Goal: Transaction & Acquisition: Purchase product/service

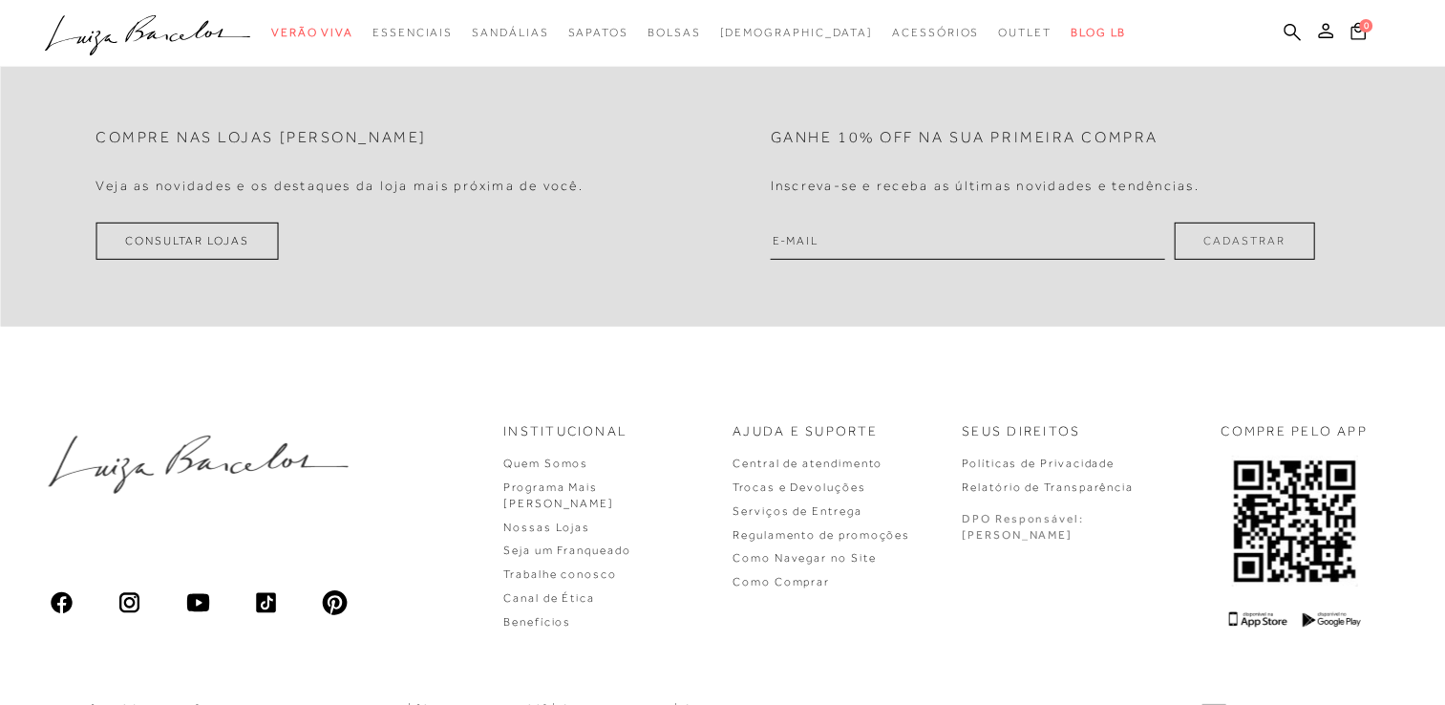
scroll to position [5752, 0]
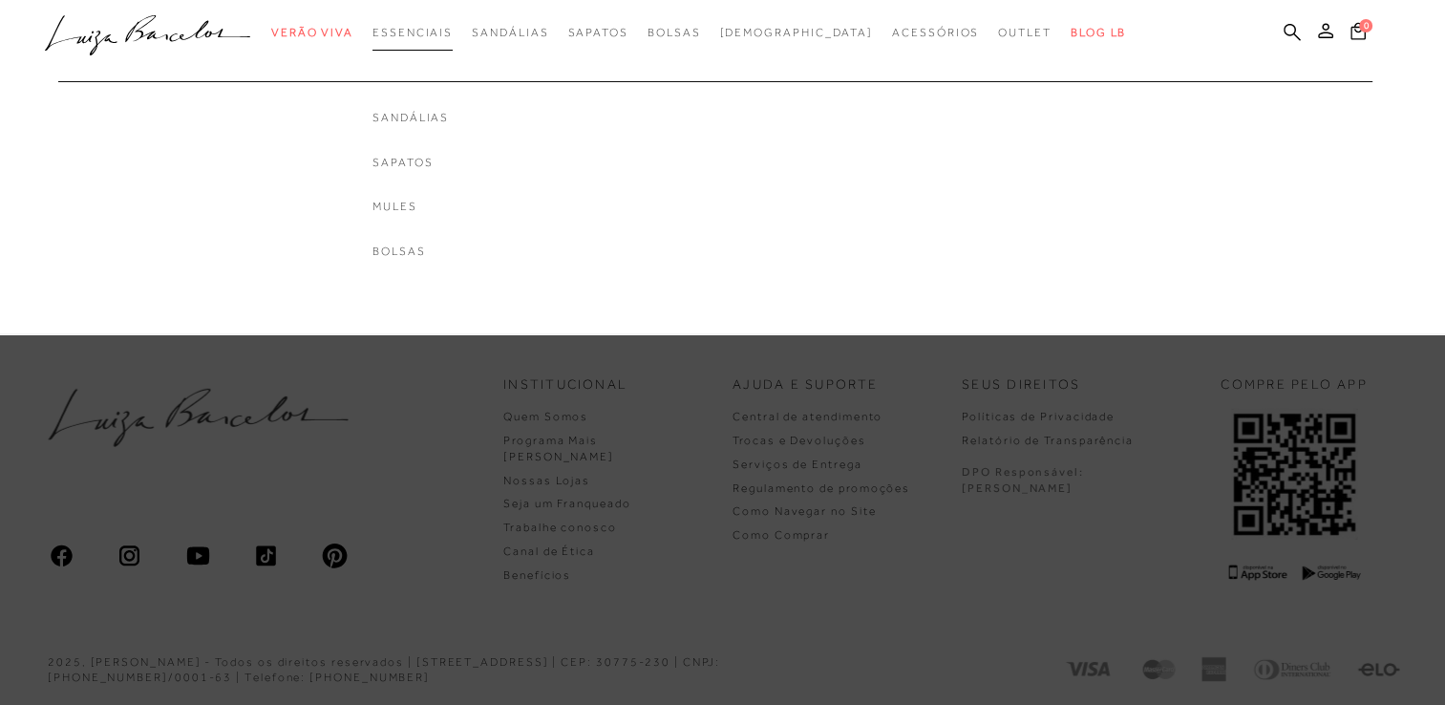
click at [413, 29] on span "Essenciais" at bounding box center [412, 32] width 80 height 13
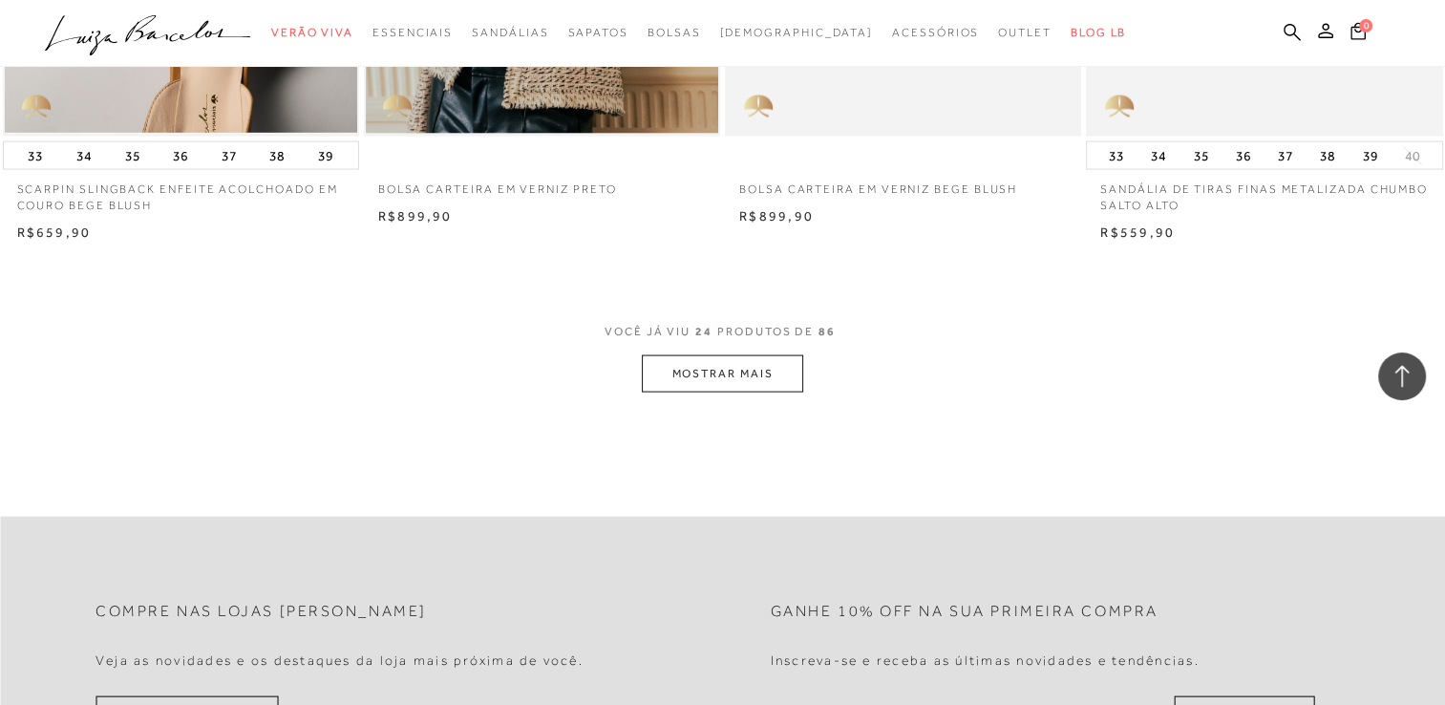
scroll to position [3841, 0]
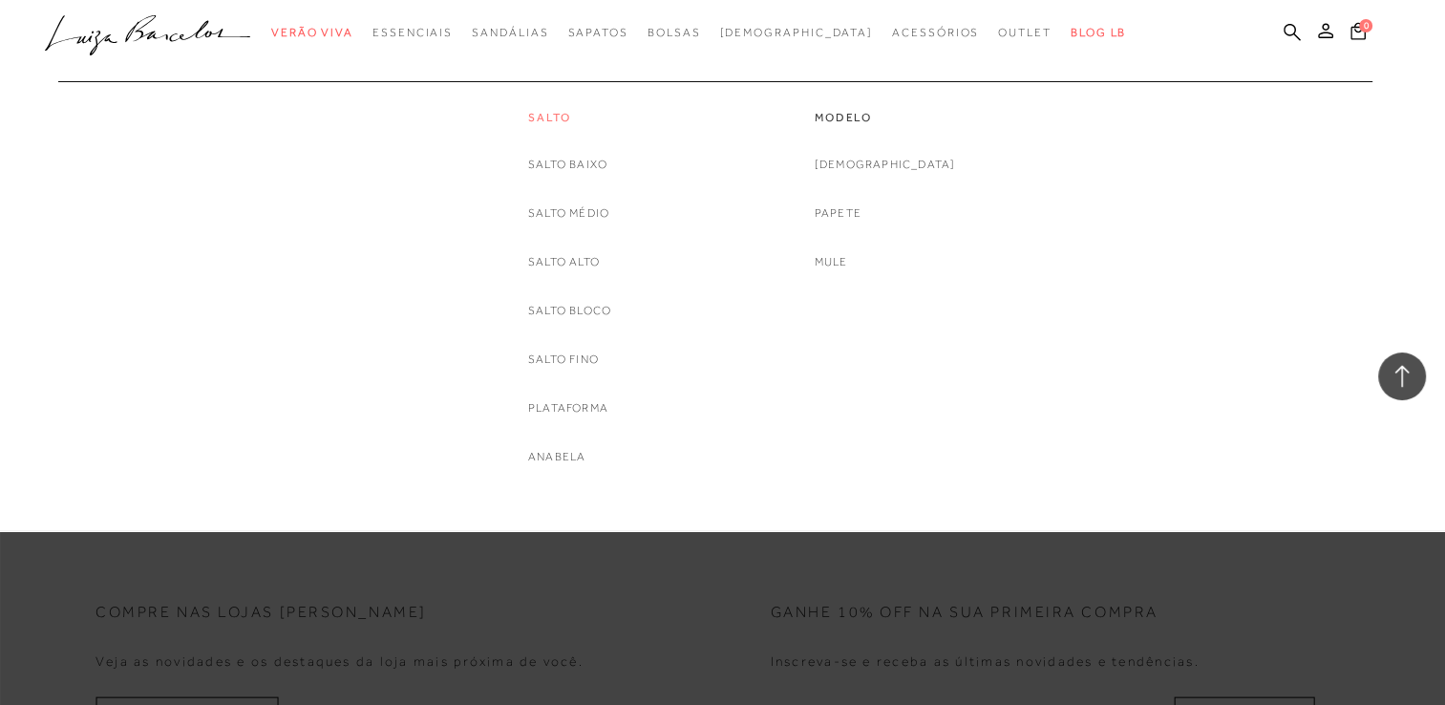
click at [537, 114] on link "Salto" at bounding box center [569, 118] width 83 height 16
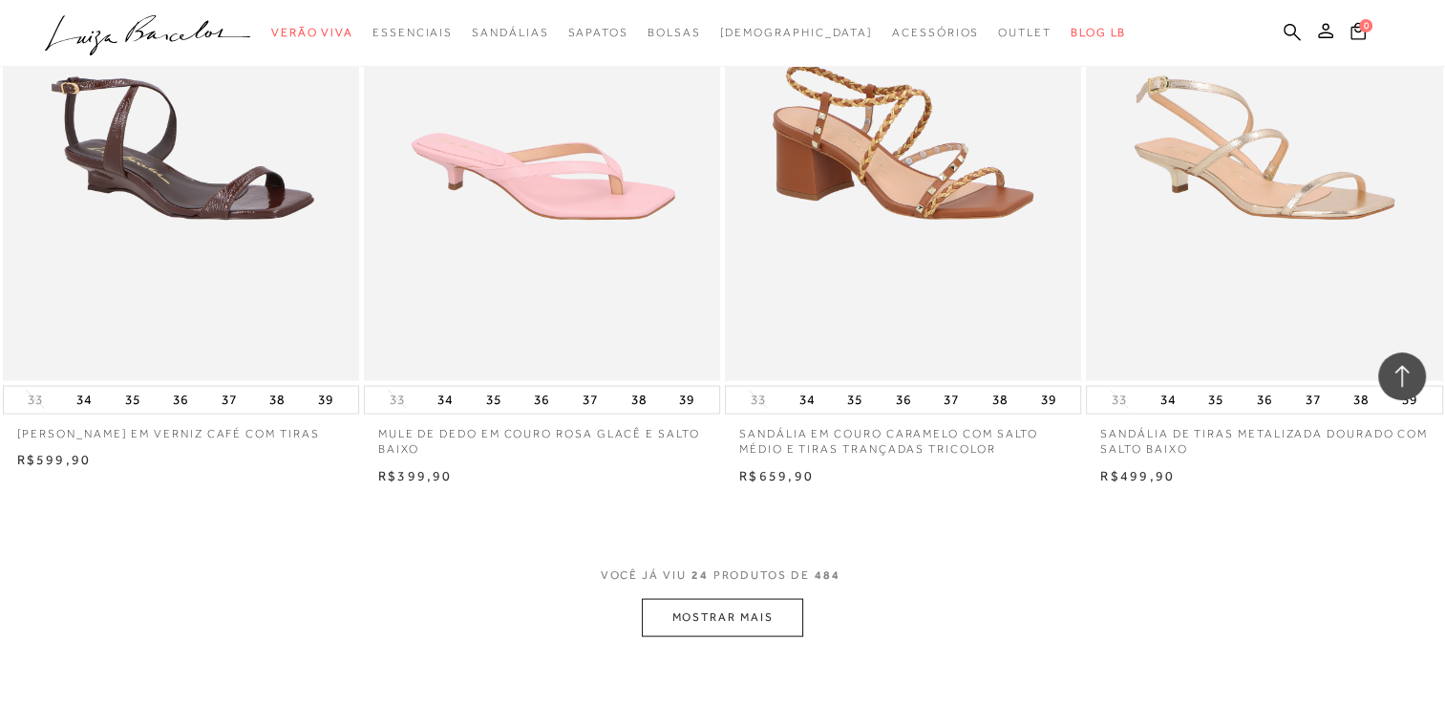
scroll to position [3585, 0]
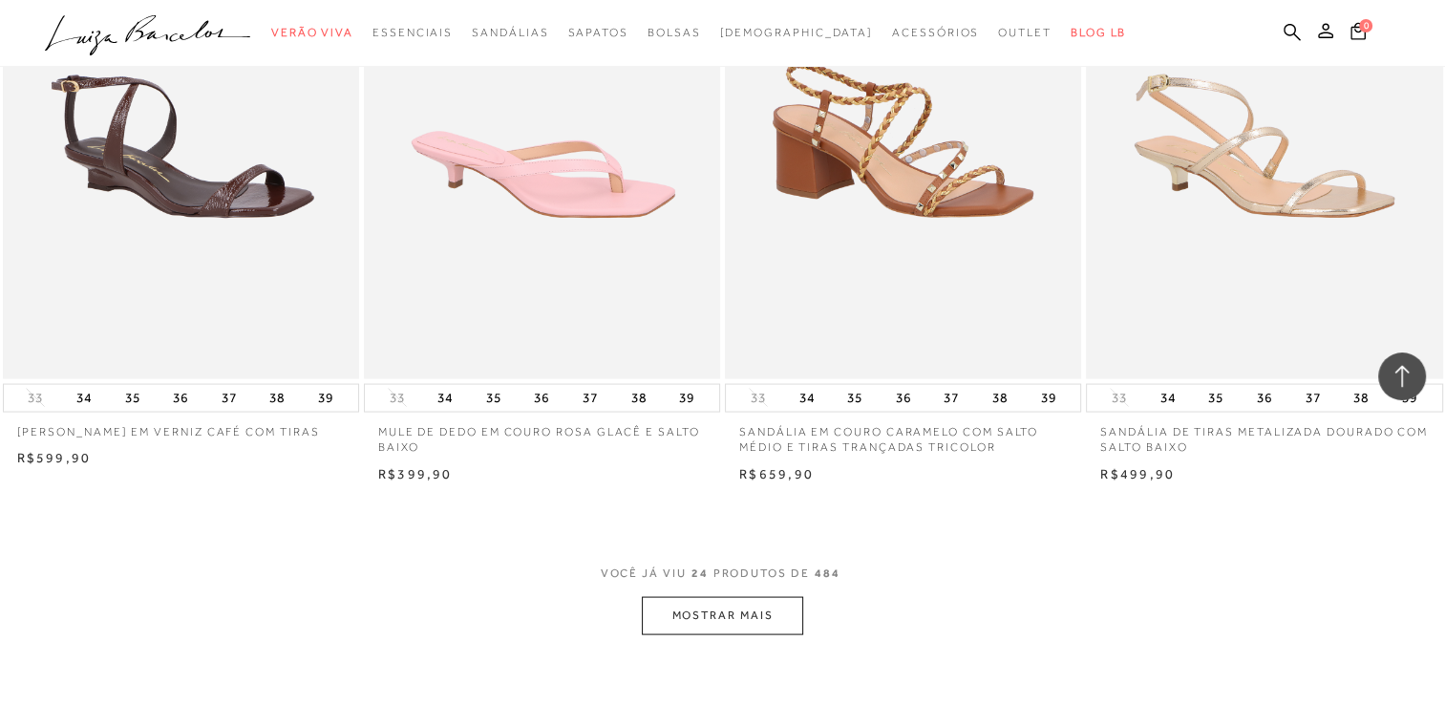
click at [681, 610] on button "MOSTRAR MAIS" at bounding box center [722, 614] width 160 height 37
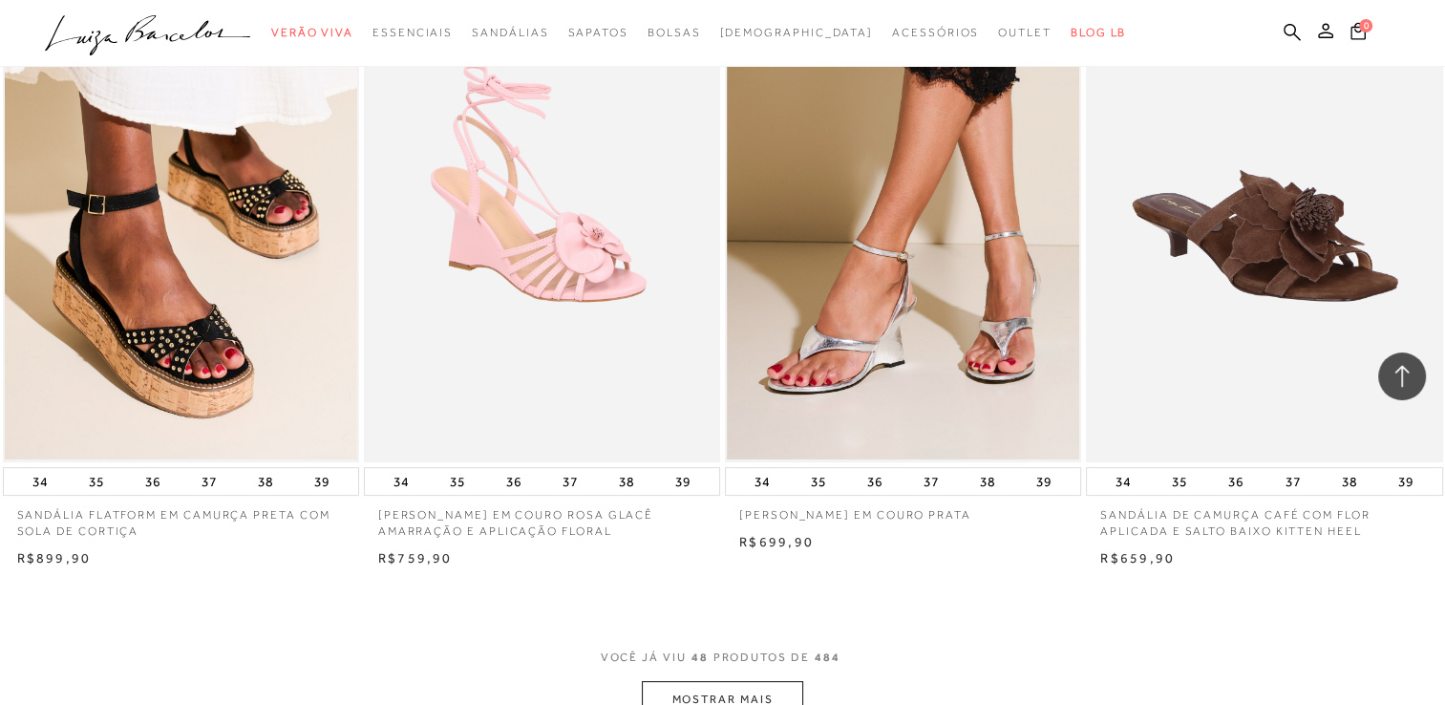
scroll to position [7470, 0]
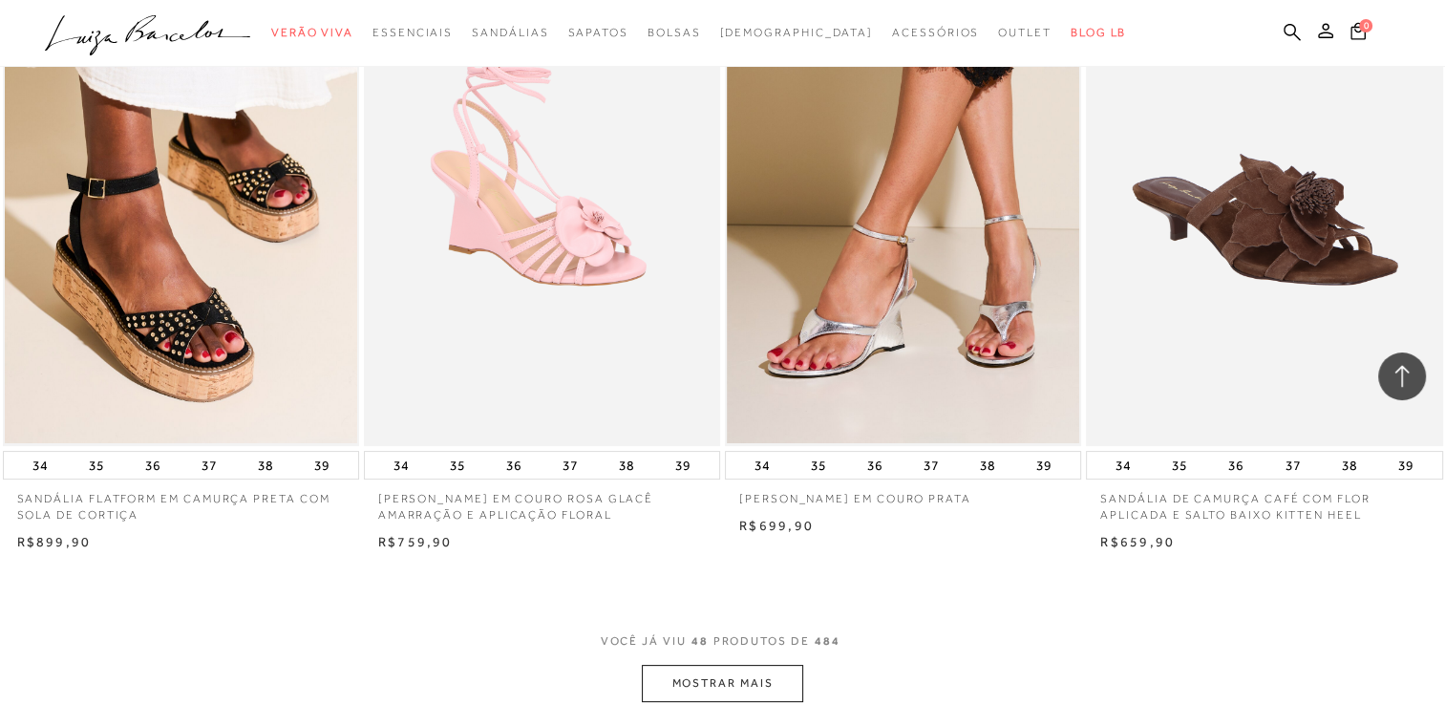
click at [674, 678] on button "MOSTRAR MAIS" at bounding box center [722, 683] width 160 height 37
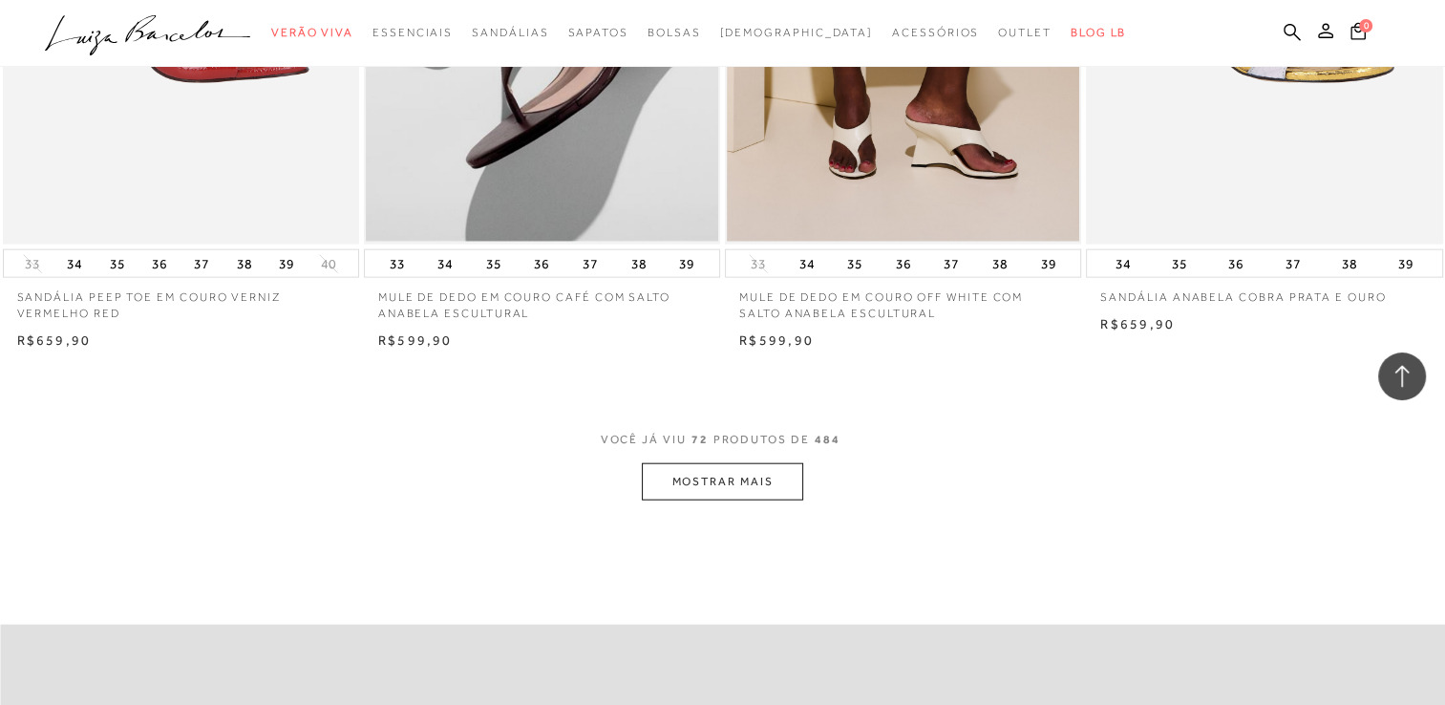
scroll to position [11642, 0]
click at [733, 477] on button "MOSTRAR MAIS" at bounding box center [722, 480] width 160 height 37
click at [733, 477] on div "Loading..." at bounding box center [722, 352] width 1445 height 705
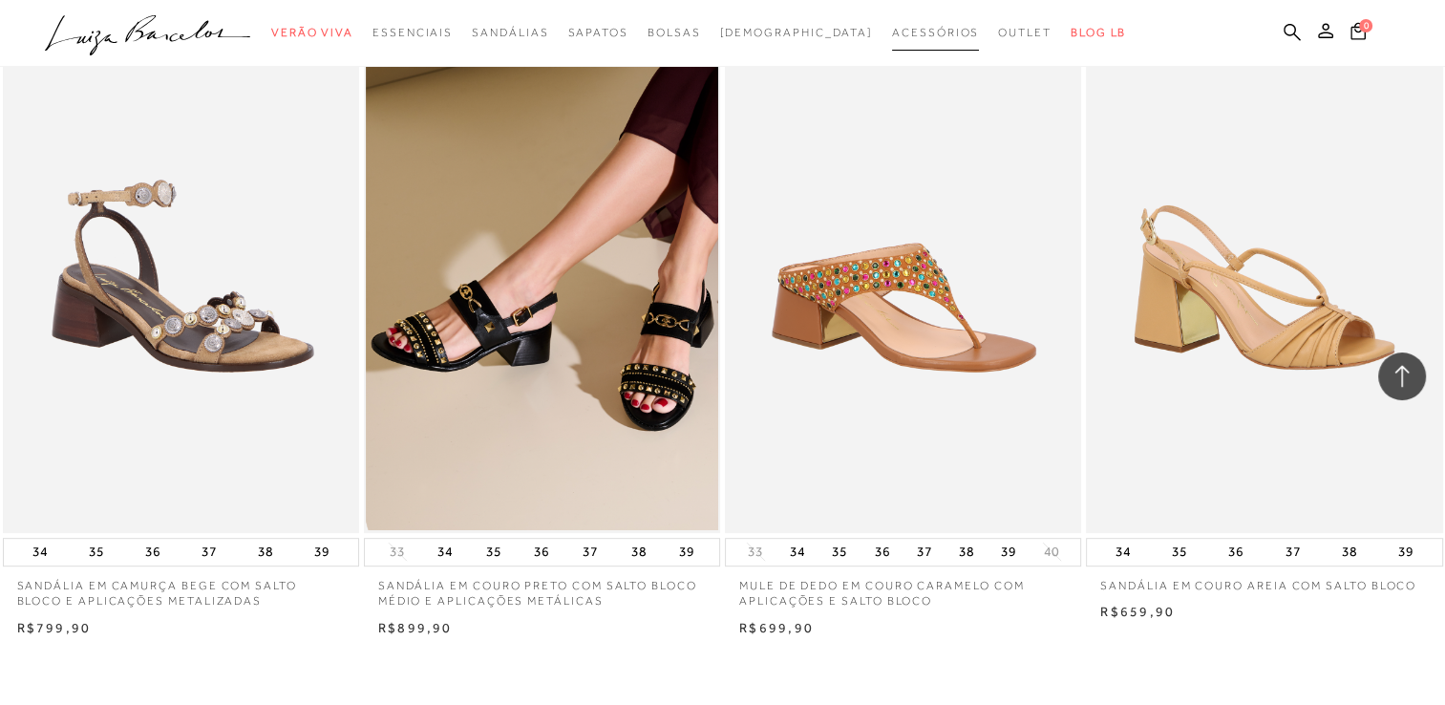
scroll to position [15180, 0]
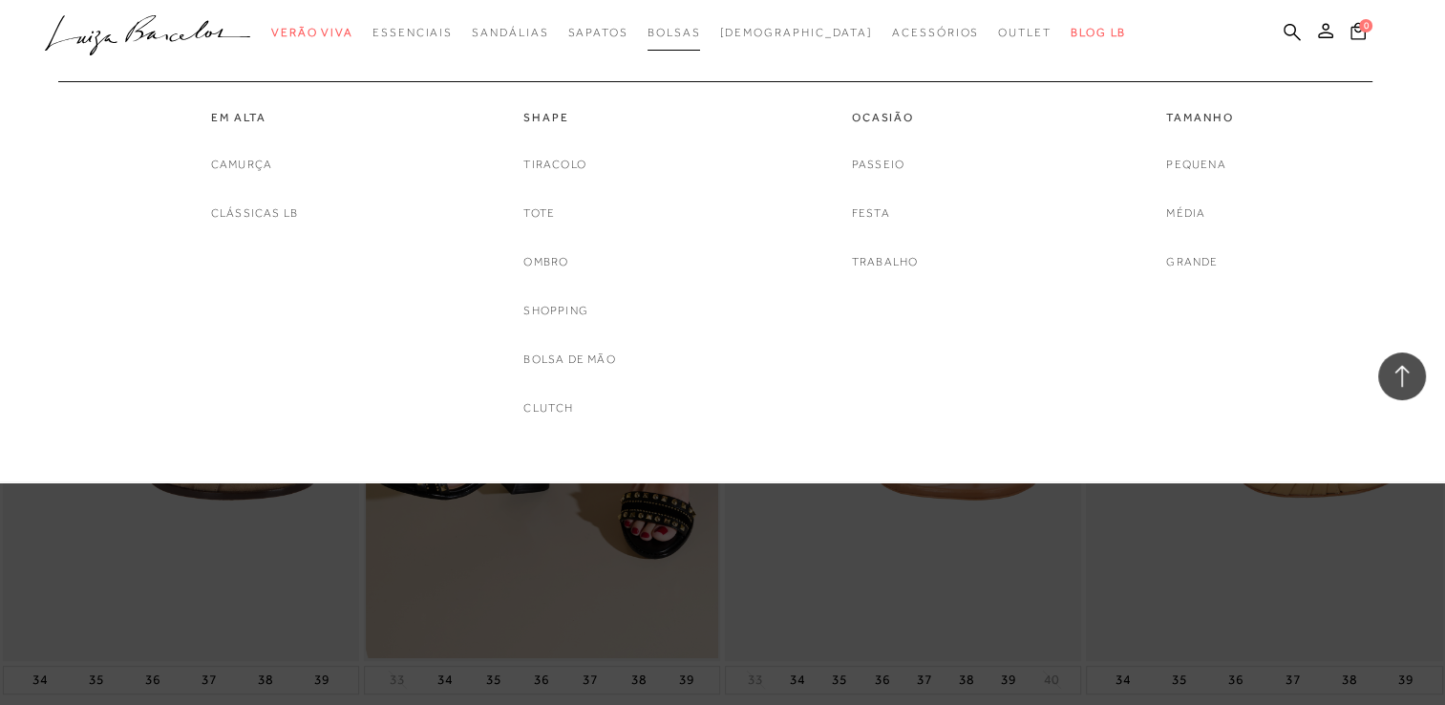
click at [701, 18] on link "Bolsas" at bounding box center [673, 32] width 53 height 35
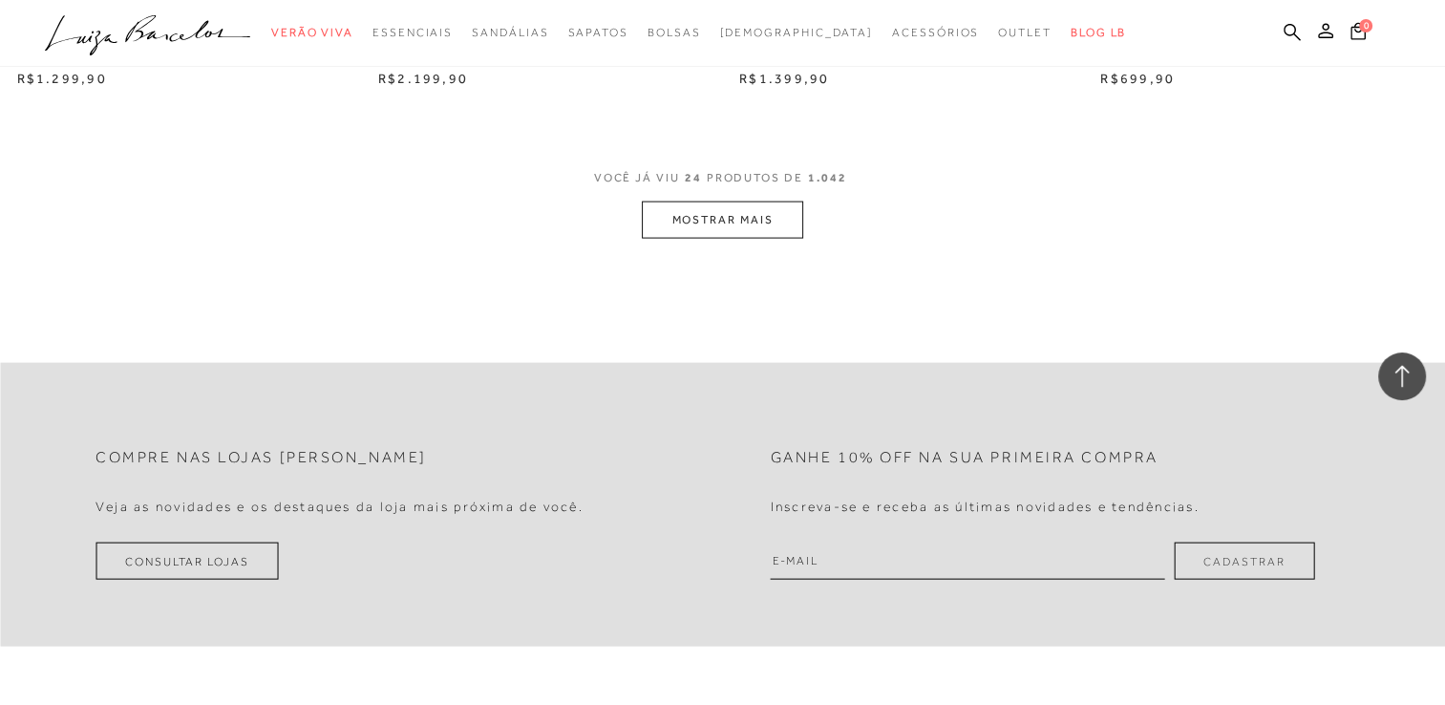
scroll to position [3946, 0]
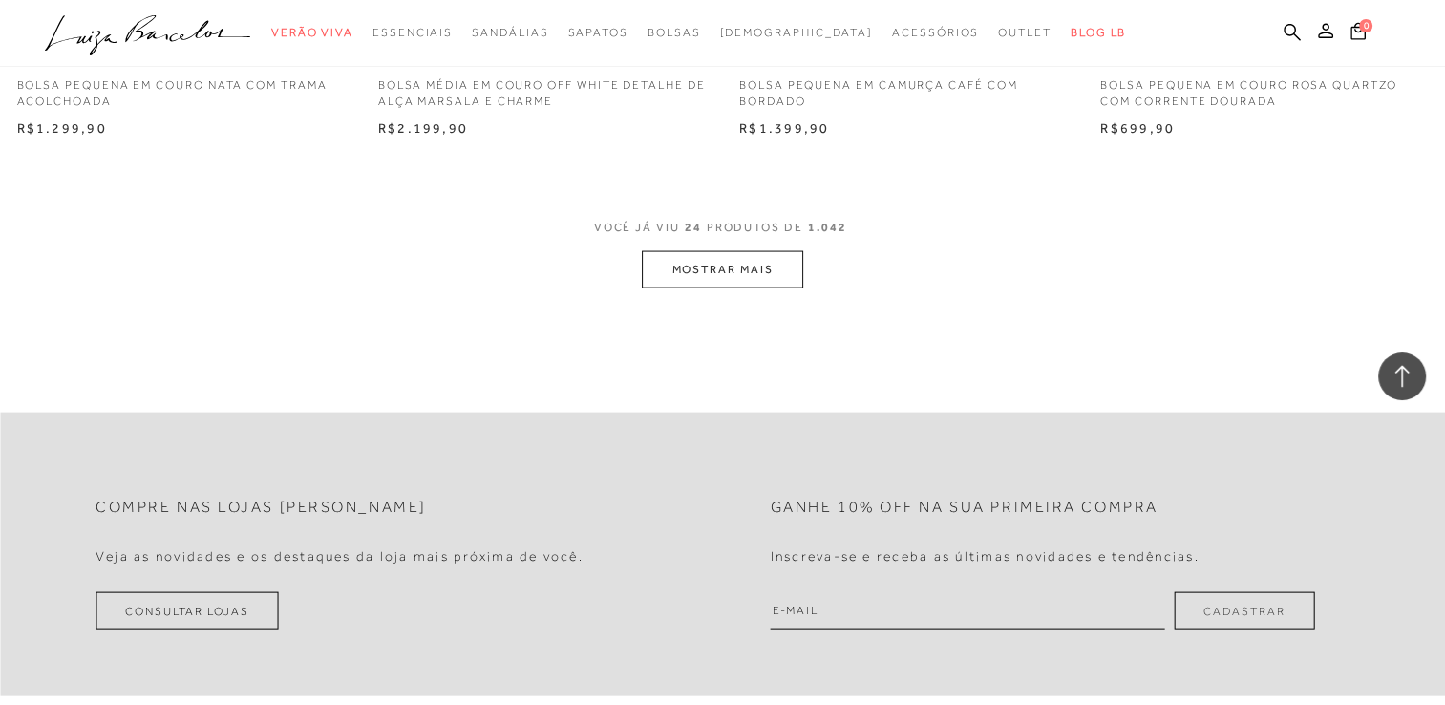
click at [743, 273] on button "MOSTRAR MAIS" at bounding box center [722, 269] width 160 height 37
click at [743, 273] on div "Loading..." at bounding box center [722, 352] width 1445 height 705
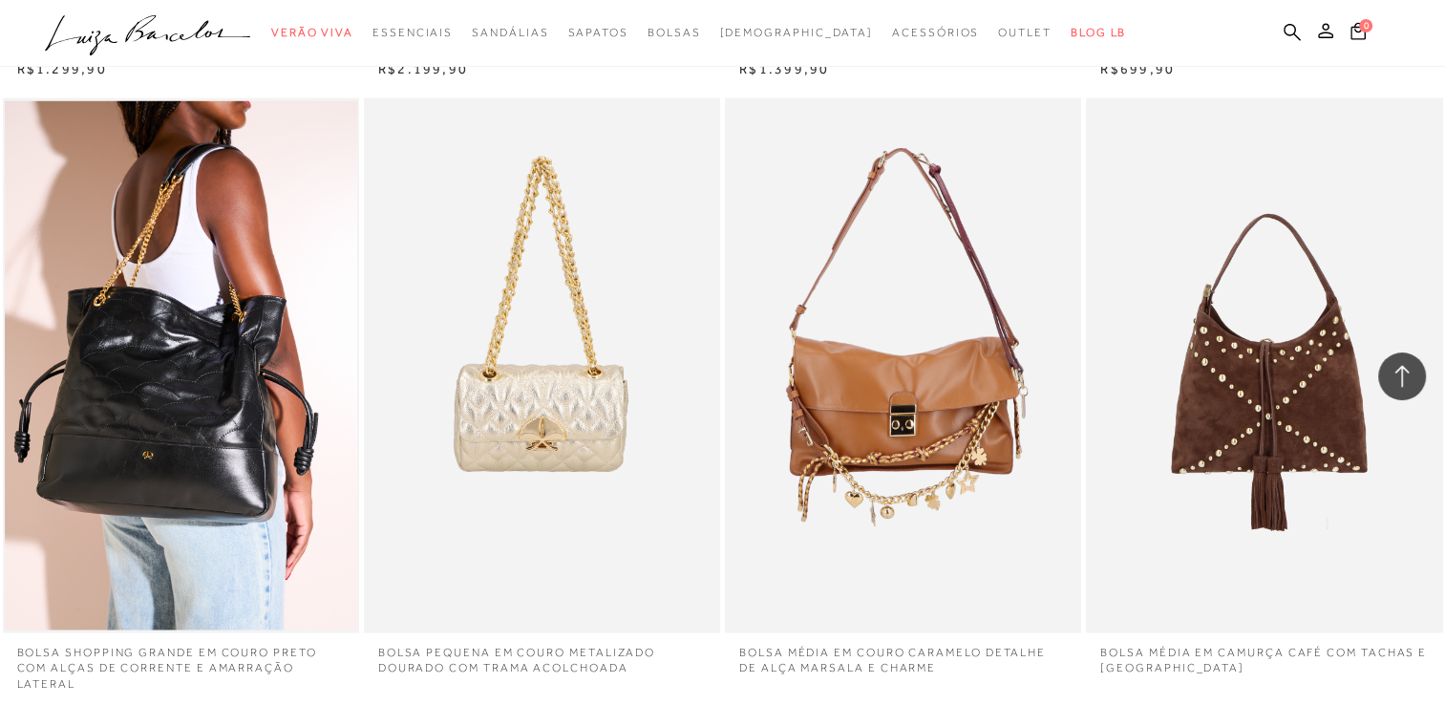
scroll to position [4020, 0]
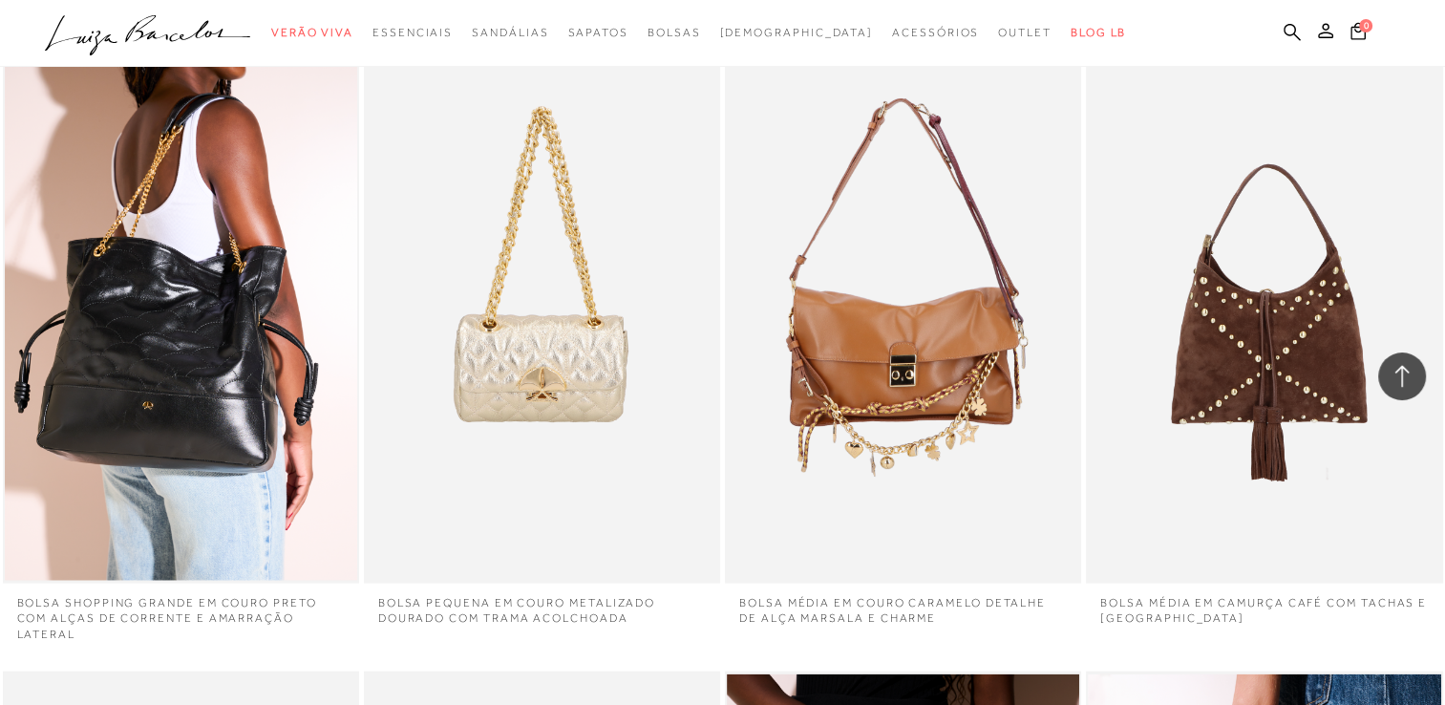
click at [630, 390] on div "BOLSA PEQUENA EM COURO METALIZADO DOURADO COM TRAMA ACOLCHOADA" at bounding box center [542, 316] width 356 height 535
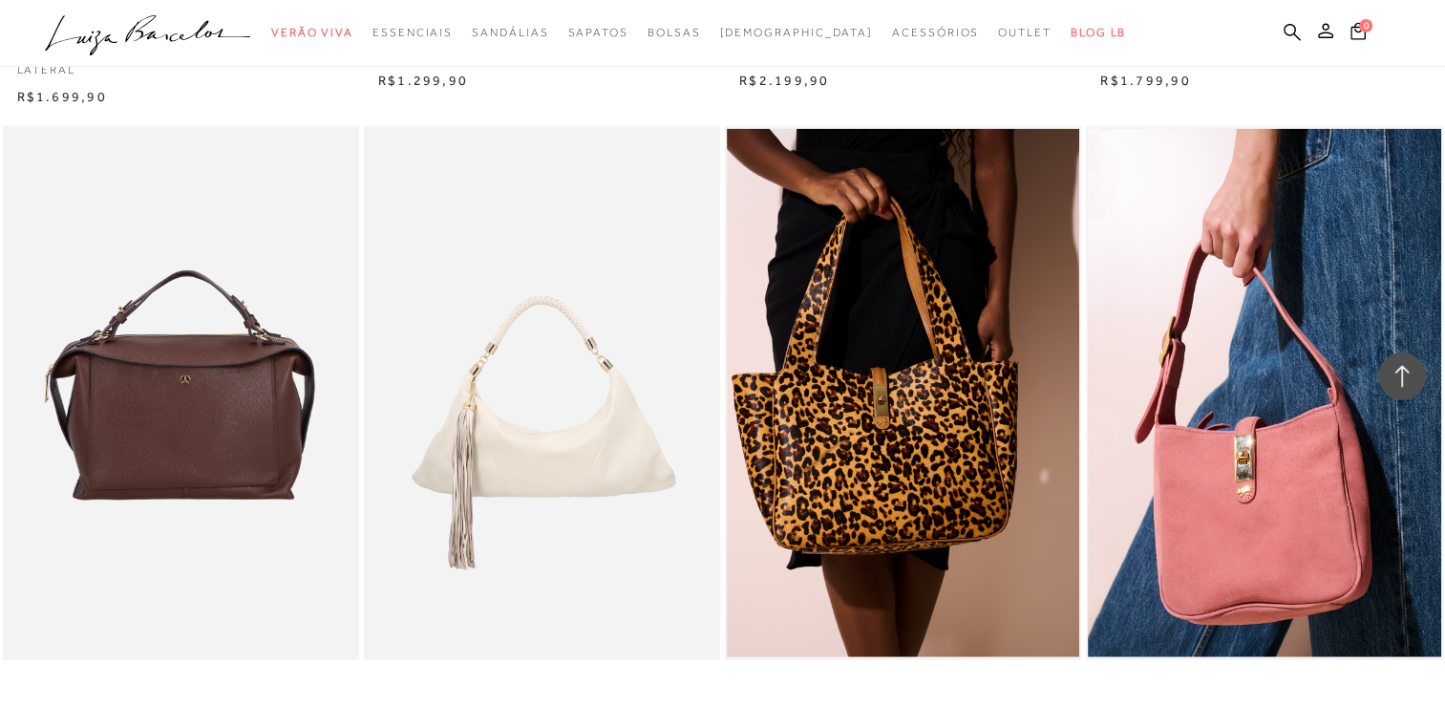
scroll to position [4656, 0]
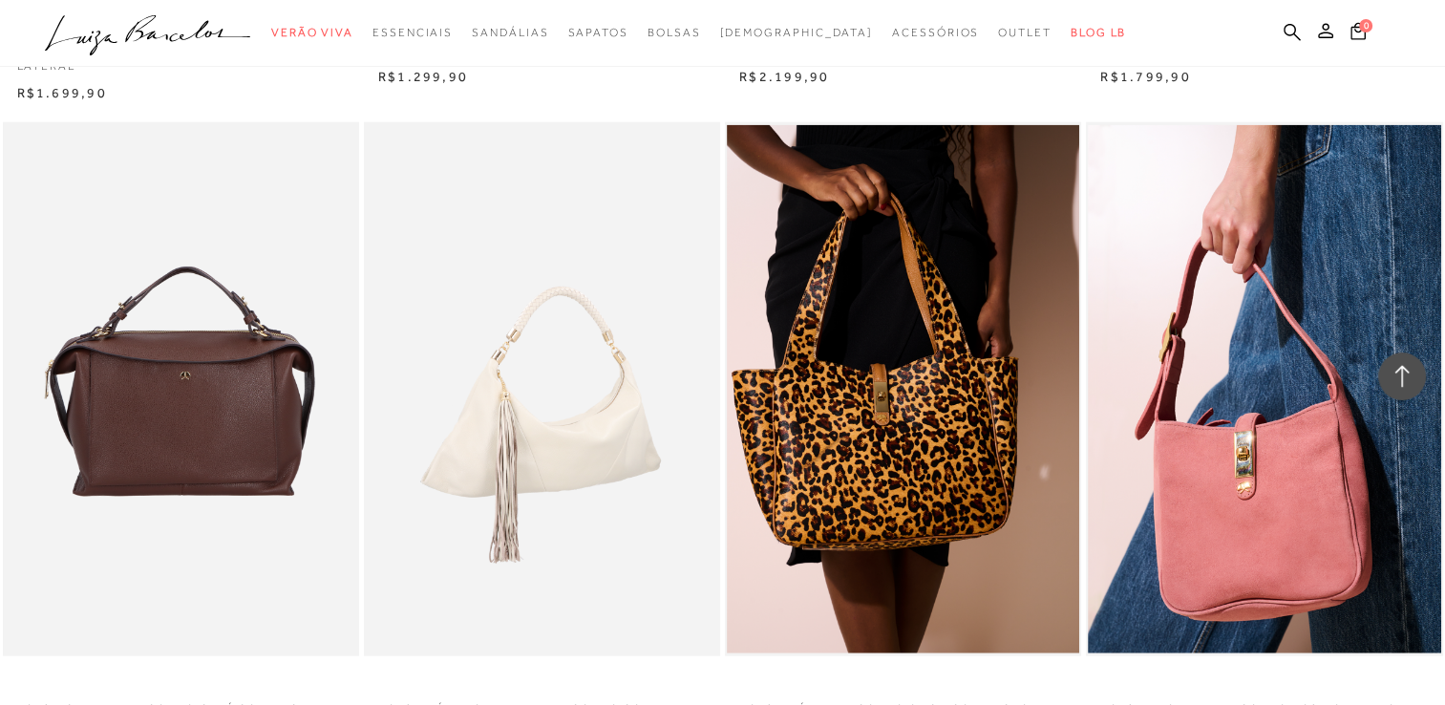
click at [630, 390] on img at bounding box center [543, 389] width 354 height 535
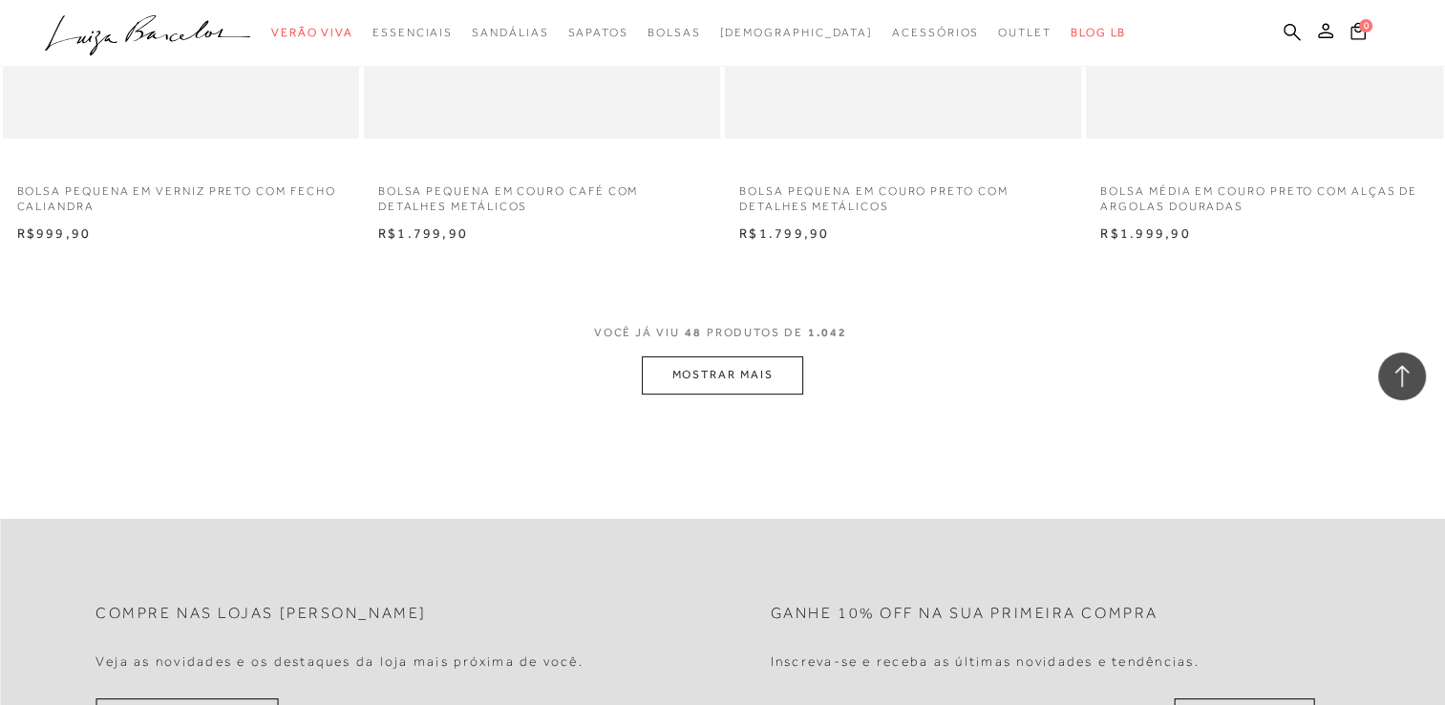
scroll to position [7811, 0]
click at [673, 380] on button "MOSTRAR MAIS" at bounding box center [722, 373] width 160 height 37
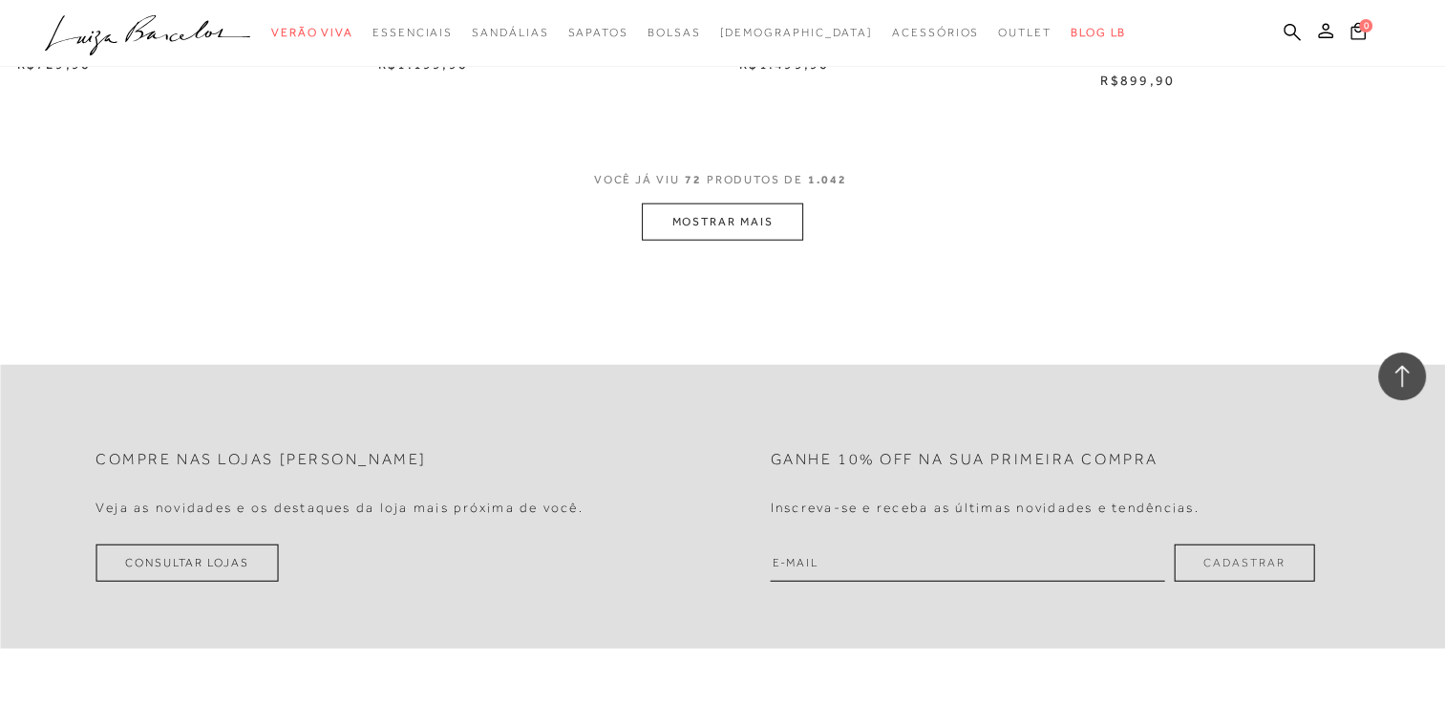
scroll to position [11923, 0]
click at [707, 208] on button "MOSTRAR MAIS" at bounding box center [722, 216] width 160 height 37
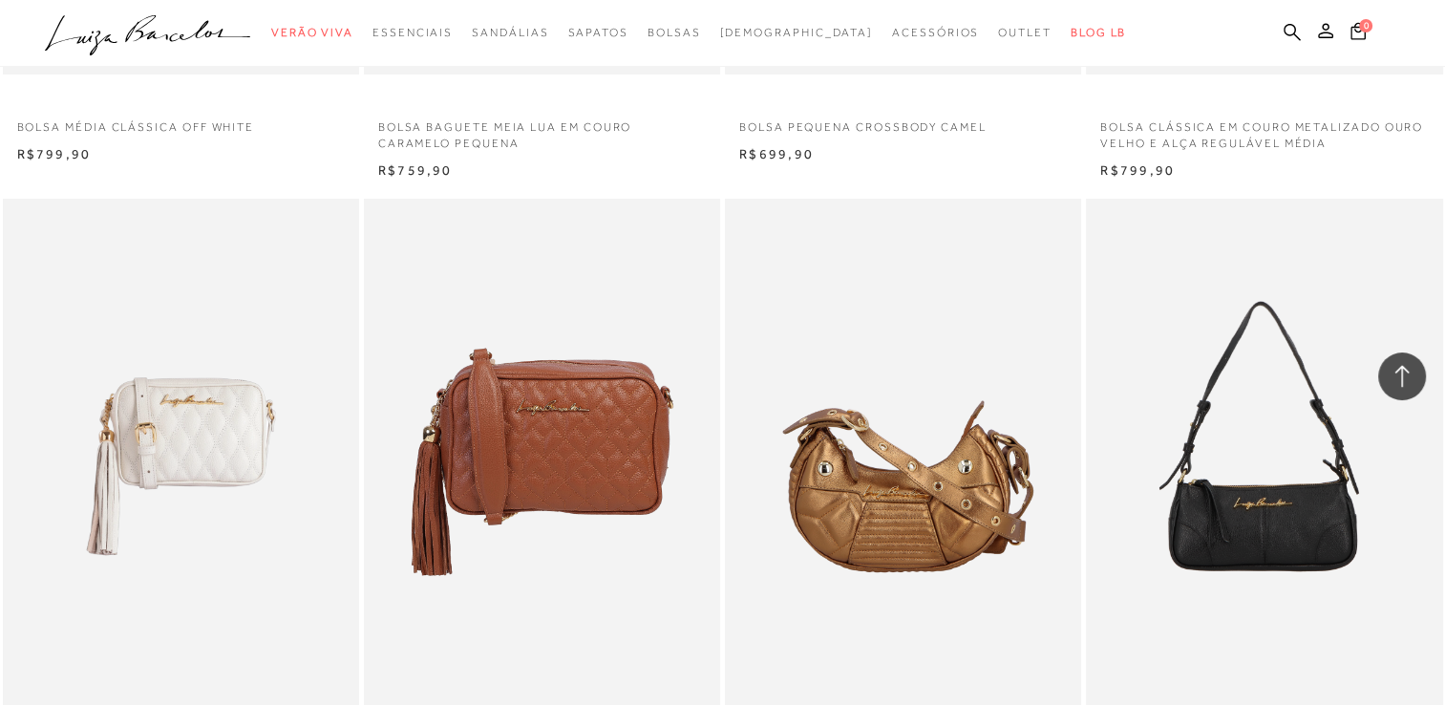
scroll to position [13843, 0]
